Goal: Task Accomplishment & Management: Use online tool/utility

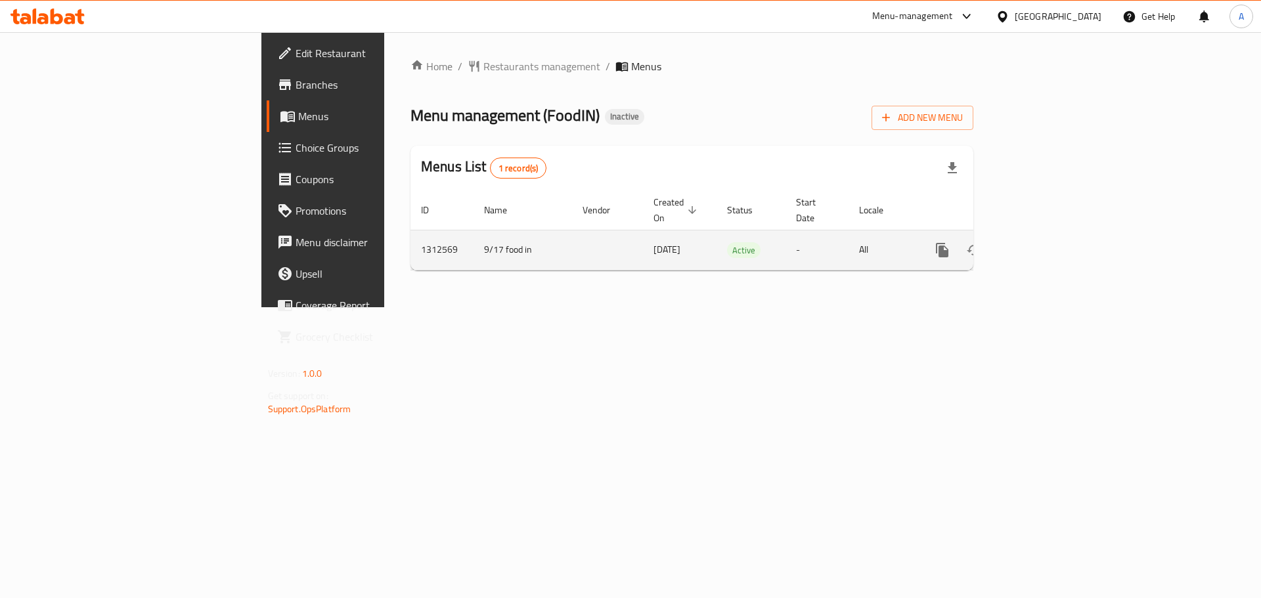
click at [1053, 245] on link "enhanced table" at bounding box center [1037, 250] width 32 height 32
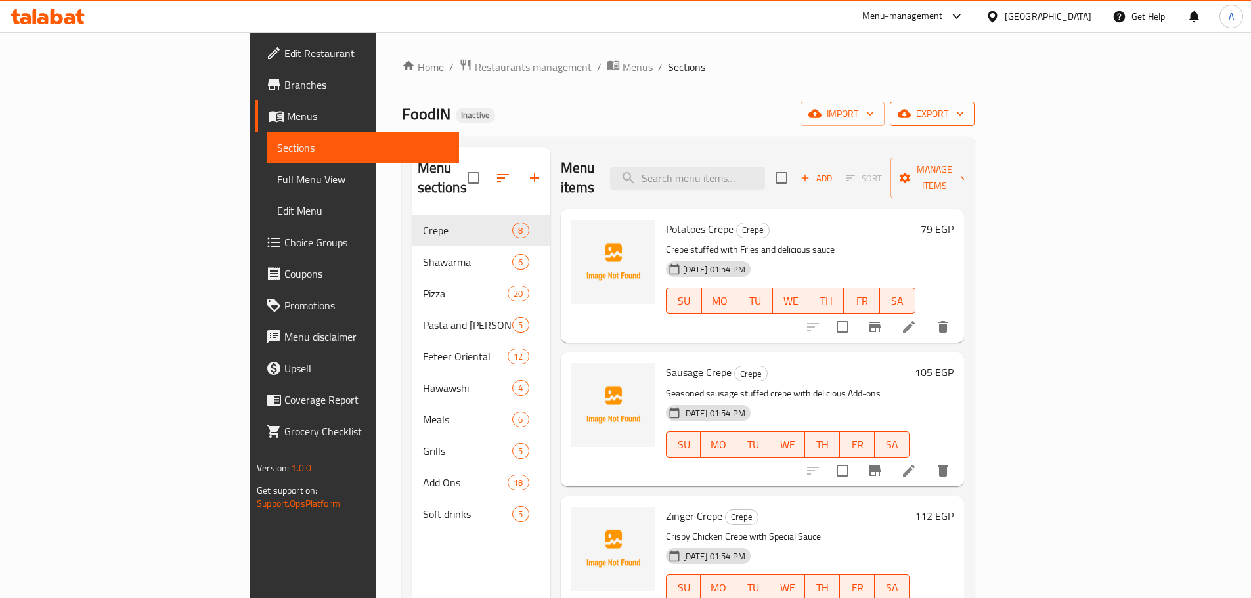
click at [911, 115] on icon "button" at bounding box center [904, 114] width 13 height 9
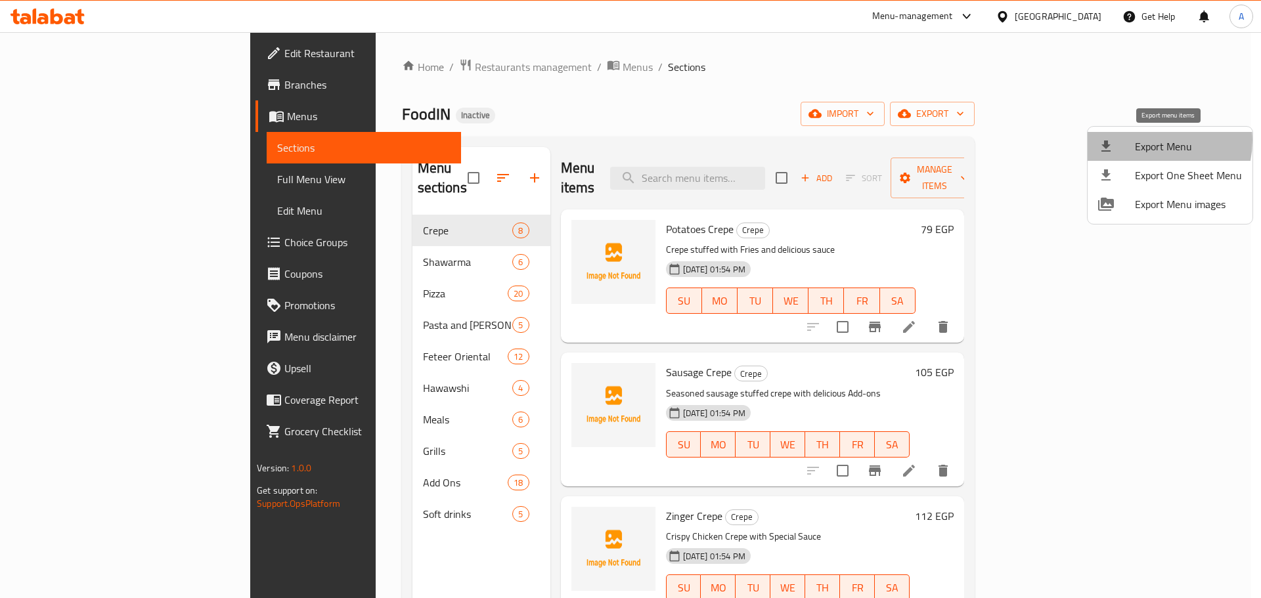
click at [1146, 141] on span "Export Menu" at bounding box center [1188, 147] width 107 height 16
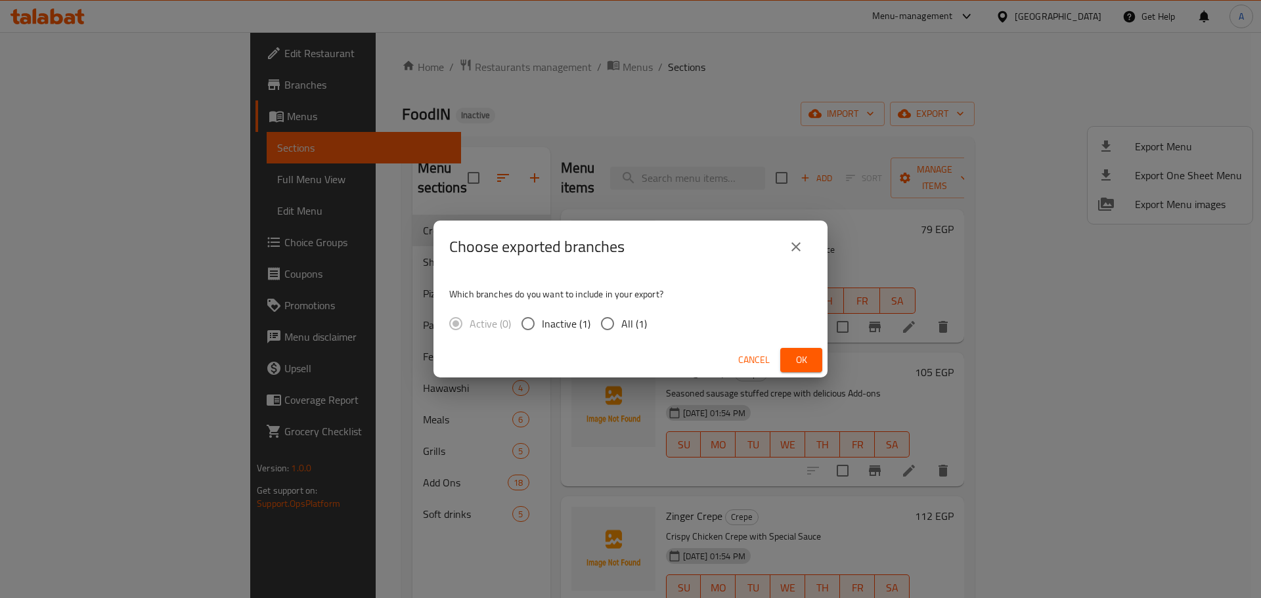
click at [635, 318] on span "All (1)" at bounding box center [634, 324] width 26 height 16
click at [621, 318] on input "All (1)" at bounding box center [608, 324] width 28 height 28
radio input "true"
click at [795, 363] on span "Ok" at bounding box center [801, 360] width 21 height 16
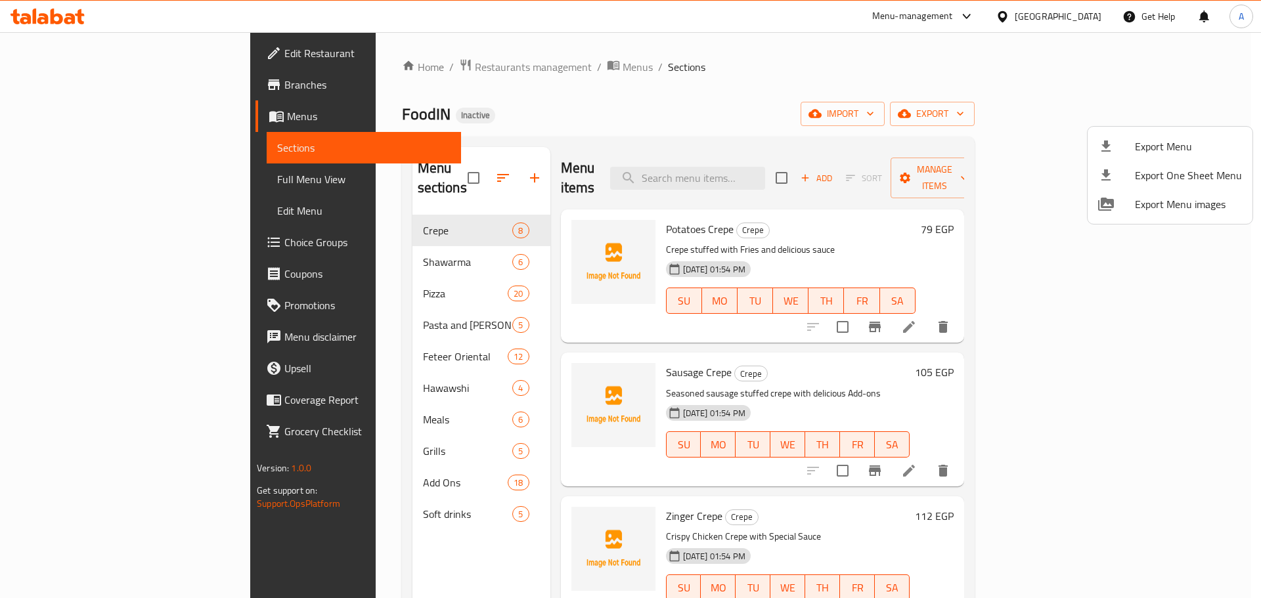
click at [977, 93] on div at bounding box center [630, 299] width 1261 height 598
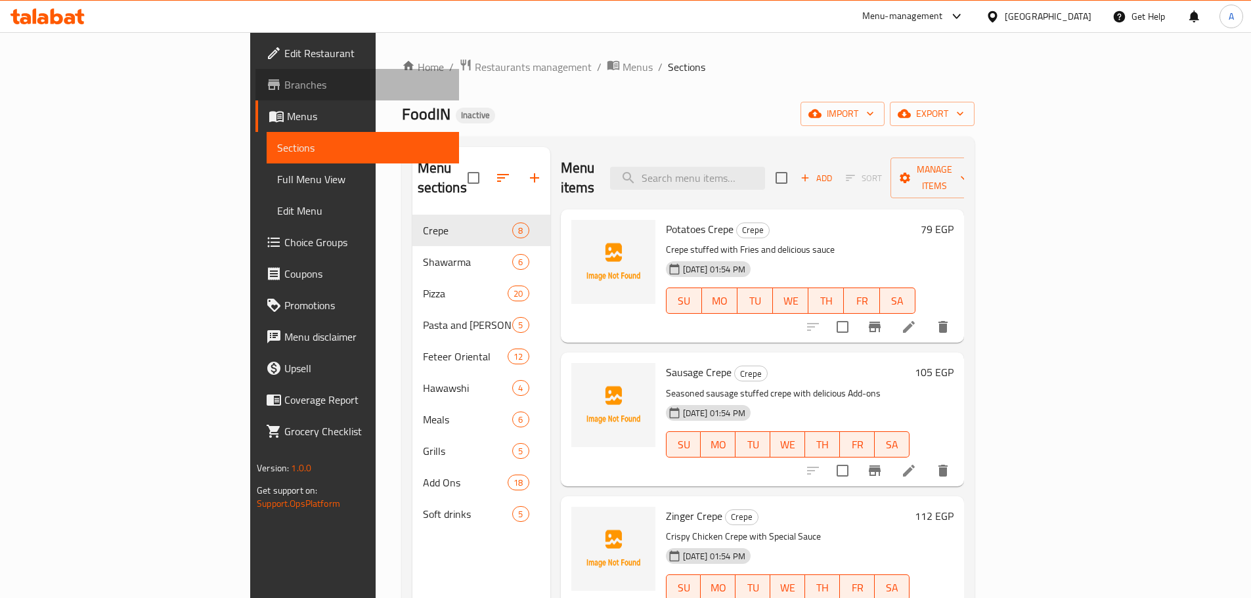
click at [284, 89] on span "Branches" at bounding box center [366, 85] width 164 height 16
